Goal: Find specific page/section: Find specific page/section

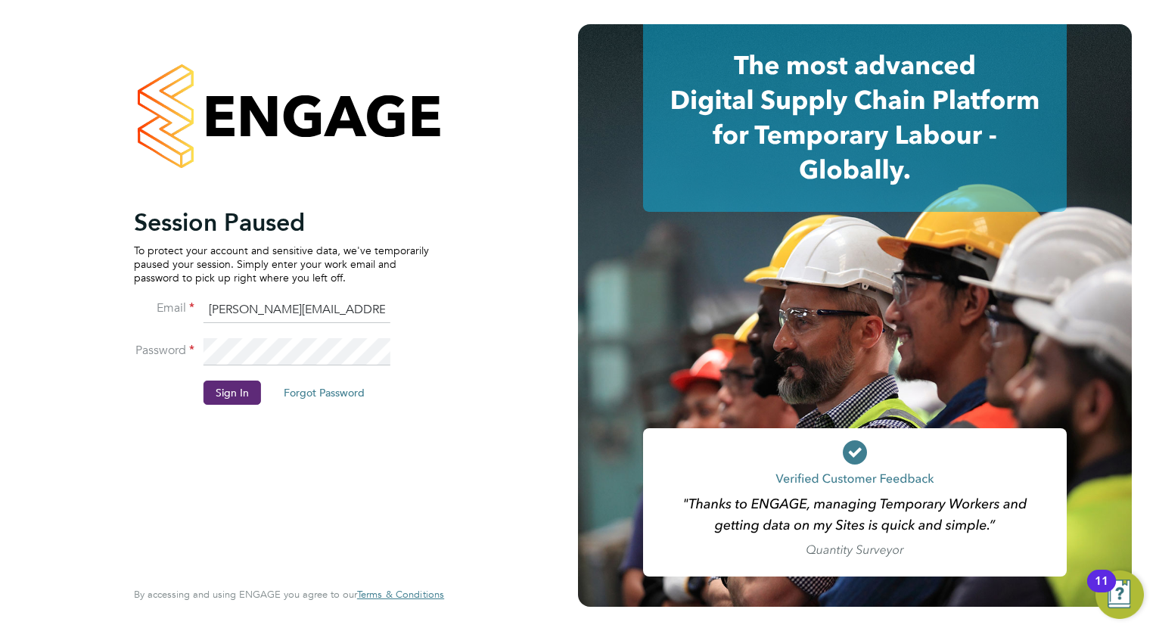
click at [263, 395] on li "Sign In Forgot Password" at bounding box center [281, 400] width 295 height 39
click at [239, 396] on button "Sign In" at bounding box center [233, 393] width 58 height 24
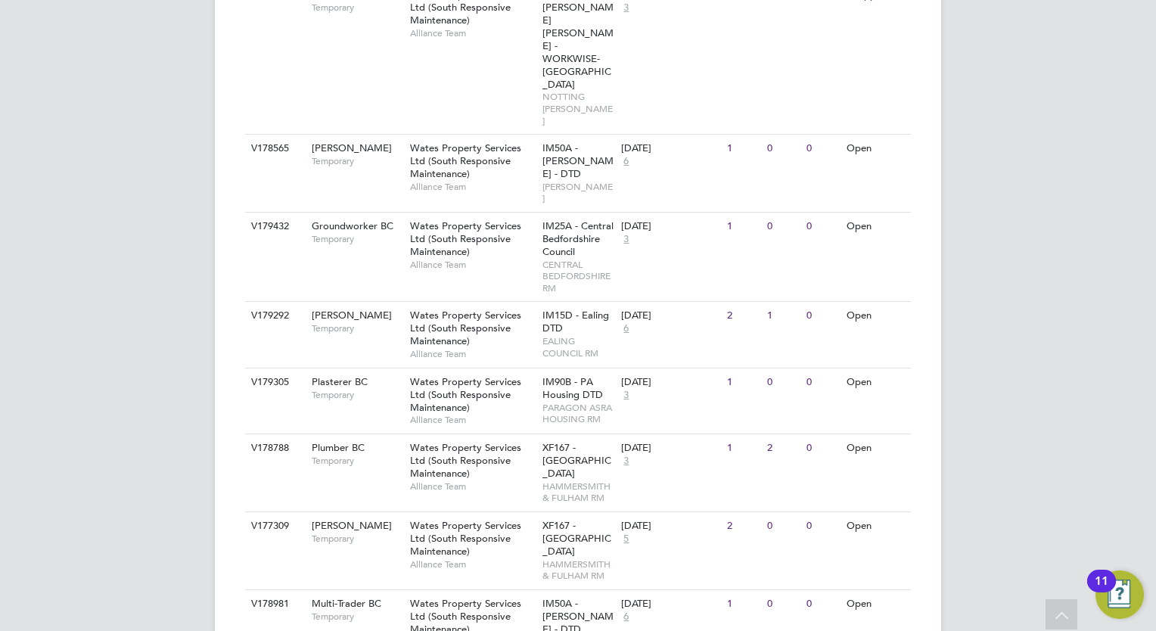
scroll to position [865, 0]
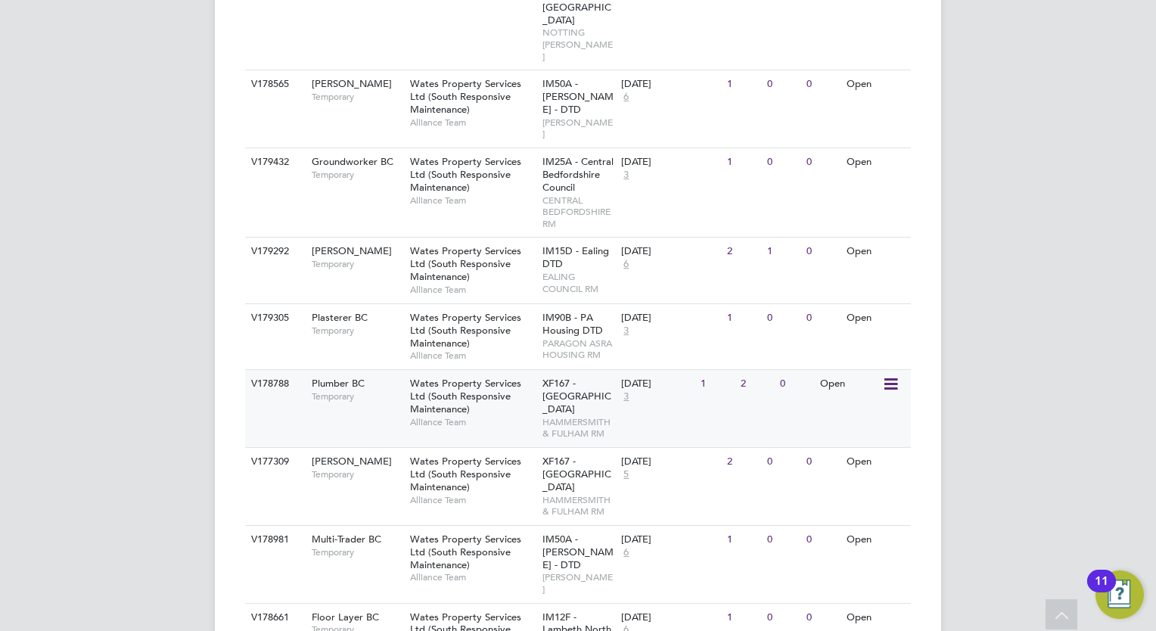
click at [456, 416] on span "Alliance Team" at bounding box center [472, 422] width 125 height 12
